Goal: Check status: Check status

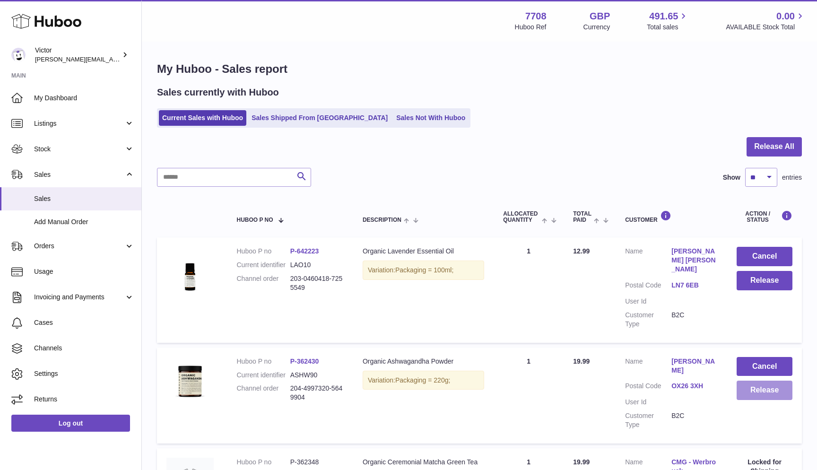
click at [764, 381] on button "Release" at bounding box center [764, 390] width 56 height 19
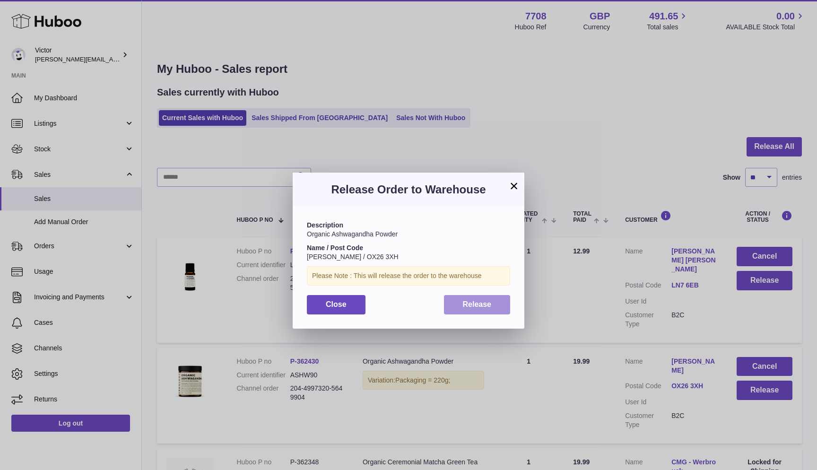
click at [472, 300] on span "Release" at bounding box center [477, 304] width 29 height 8
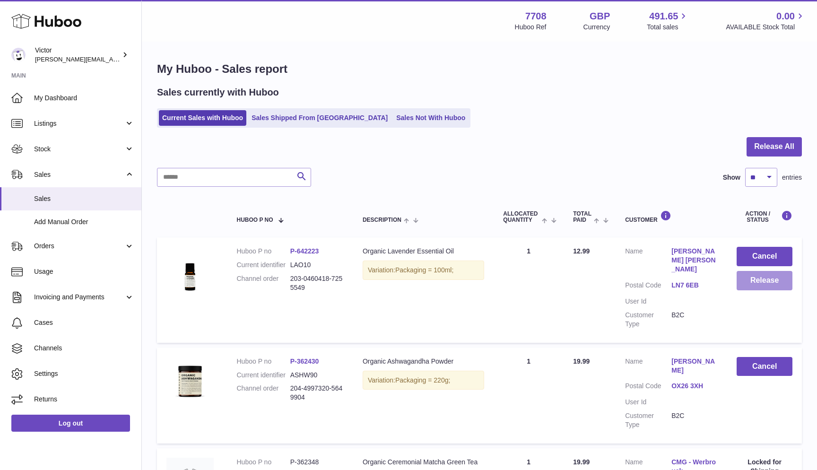
click at [756, 276] on button "Release" at bounding box center [764, 280] width 56 height 19
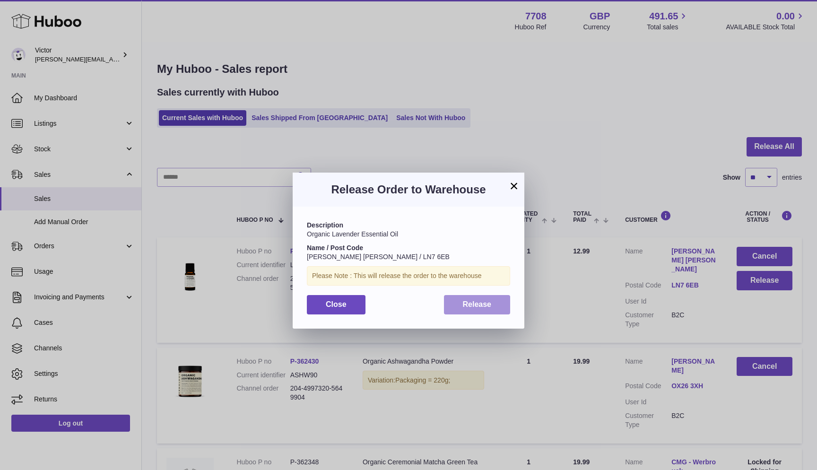
click at [500, 303] on button "Release" at bounding box center [477, 304] width 67 height 19
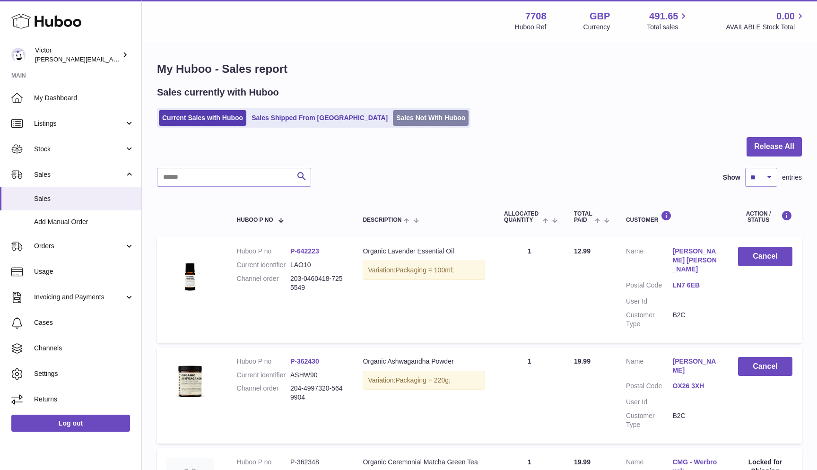
click at [406, 116] on link "Sales Not With Huboo" at bounding box center [431, 118] width 76 height 16
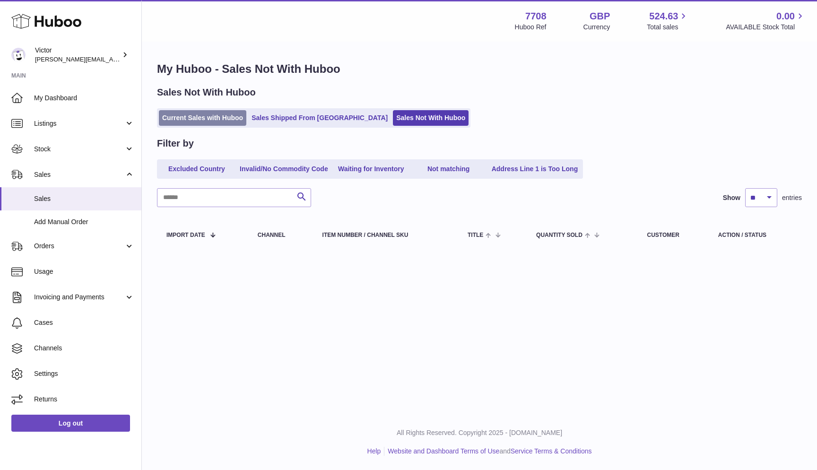
click at [190, 117] on link "Current Sales with Huboo" at bounding box center [202, 118] width 87 height 16
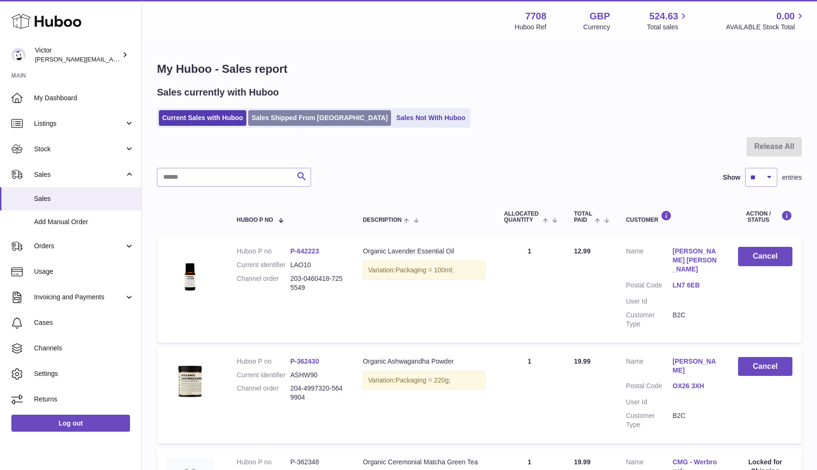
click at [275, 116] on link "Sales Shipped From [GEOGRAPHIC_DATA]" at bounding box center [319, 118] width 143 height 16
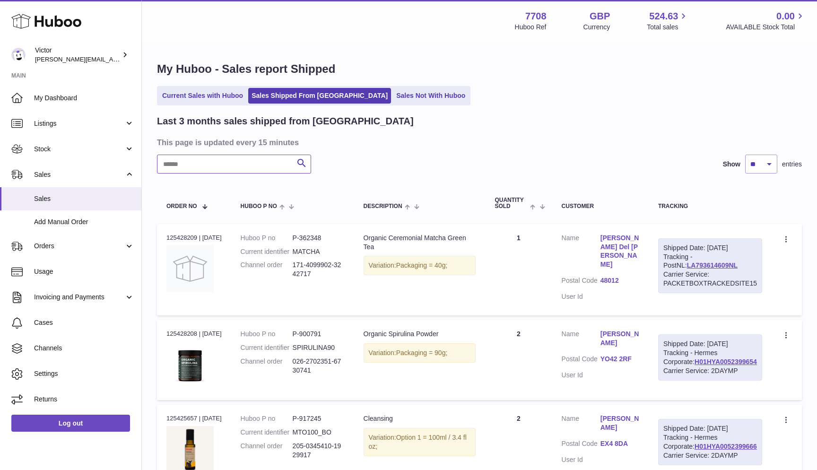
click at [177, 166] on input "text" at bounding box center [234, 164] width 154 height 19
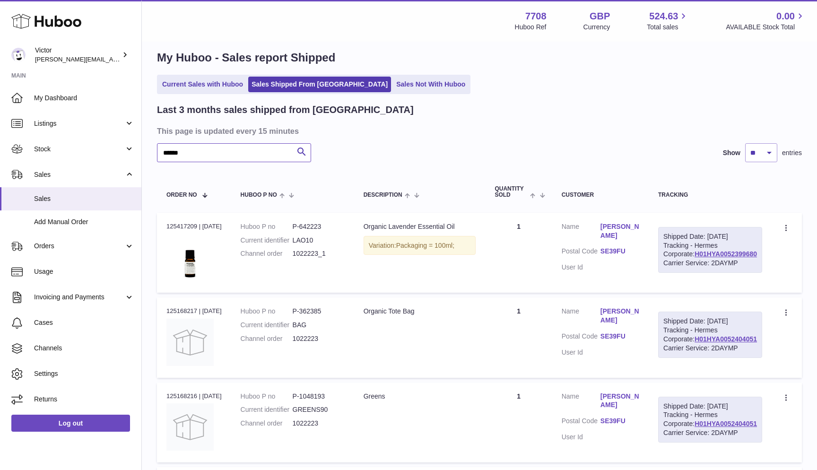
scroll to position [17, 0]
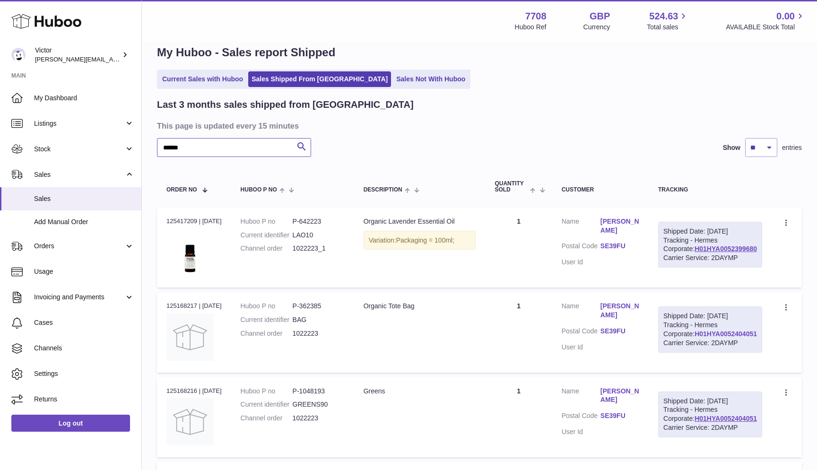
type input "******"
click at [706, 337] on link "H01HYA0052404051" at bounding box center [725, 334] width 62 height 8
click at [709, 252] on link "H01HYA0052399680" at bounding box center [725, 249] width 62 height 8
